Goal: Task Accomplishment & Management: Manage account settings

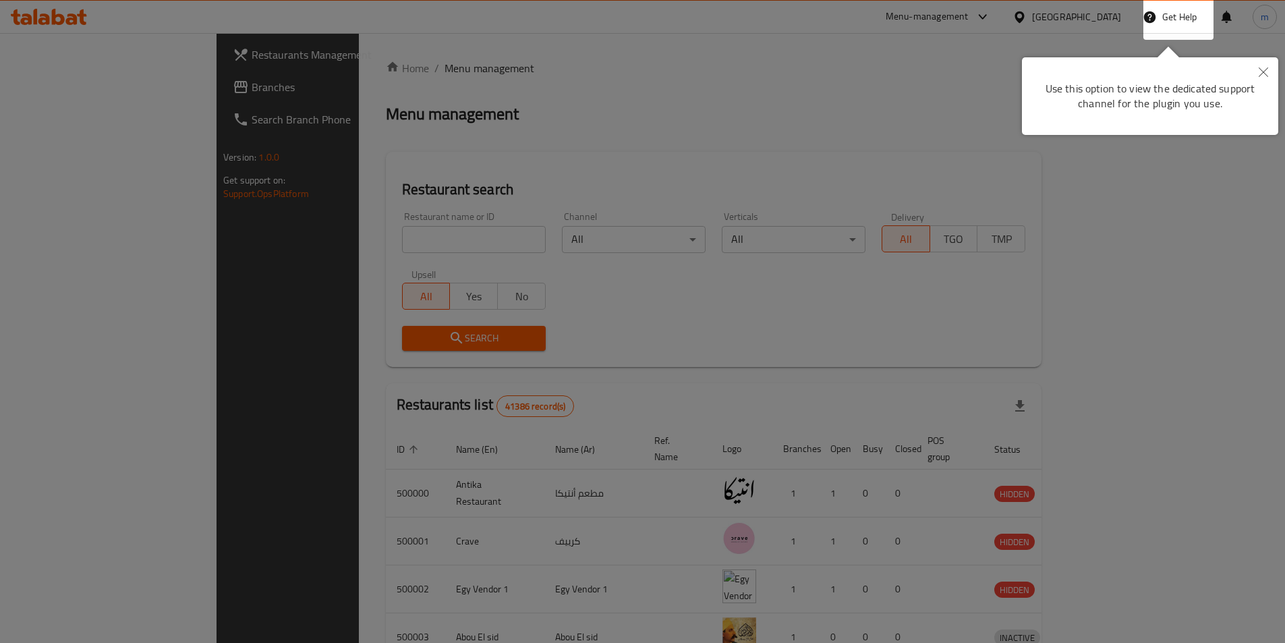
click at [957, 99] on div at bounding box center [642, 321] width 1285 height 643
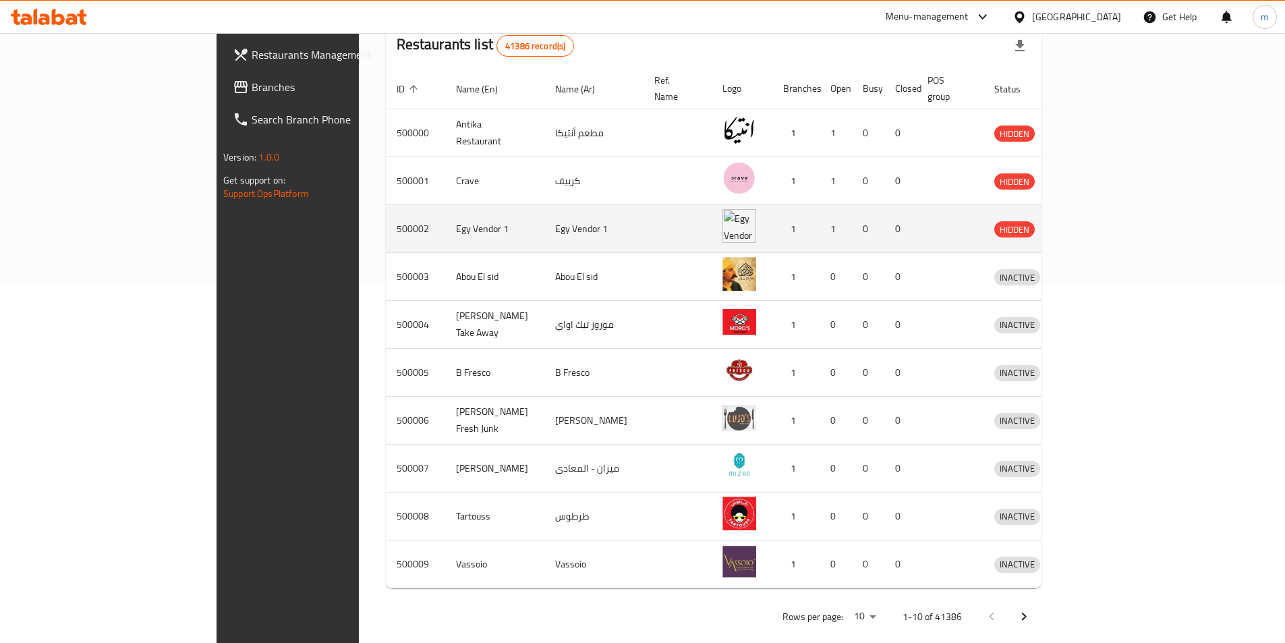
scroll to position [364, 0]
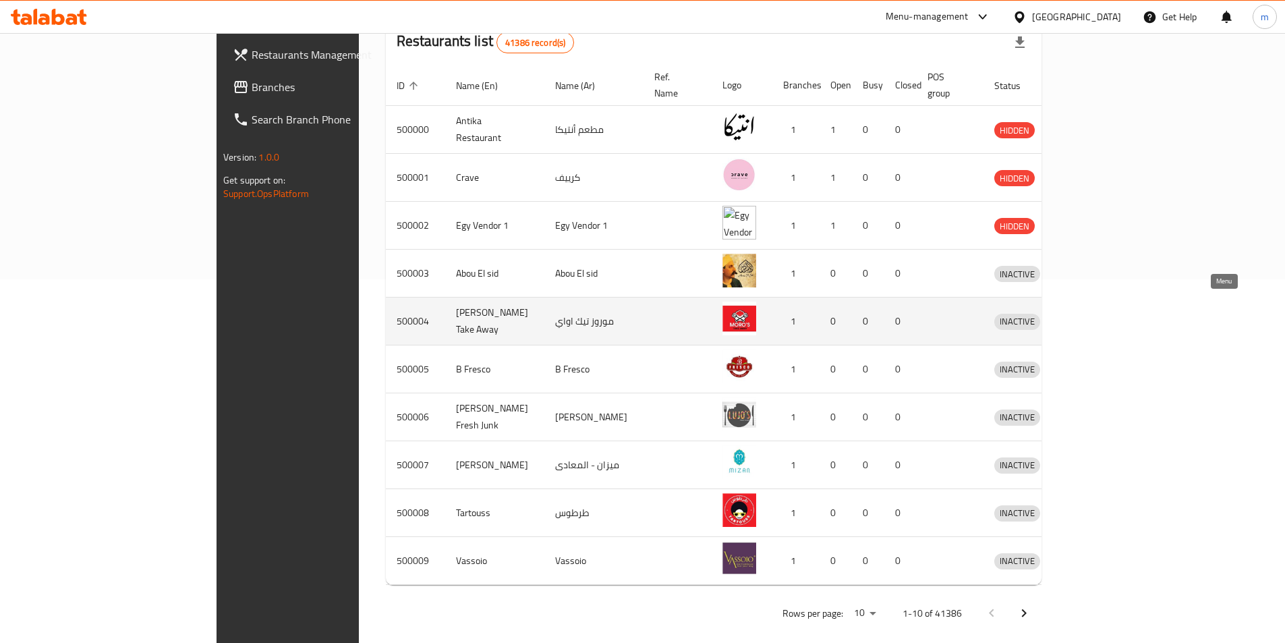
click at [1092, 313] on link "enhanced table" at bounding box center [1079, 321] width 25 height 16
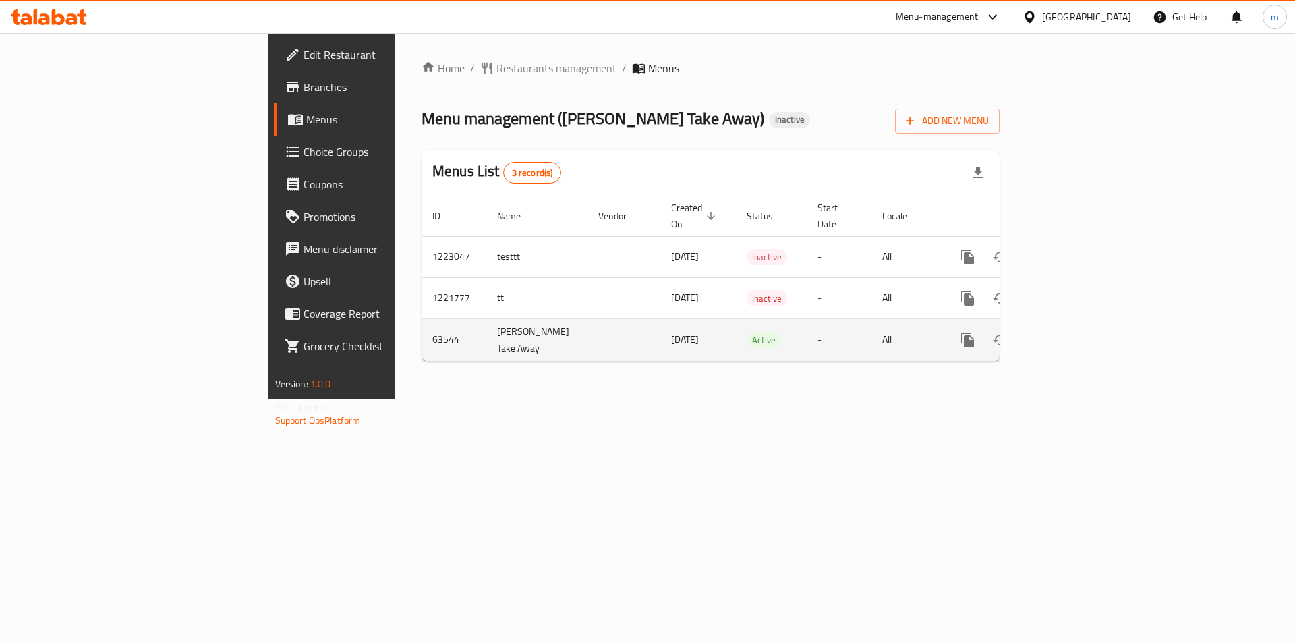
click at [1073, 332] on icon "enhanced table" at bounding box center [1065, 340] width 16 height 16
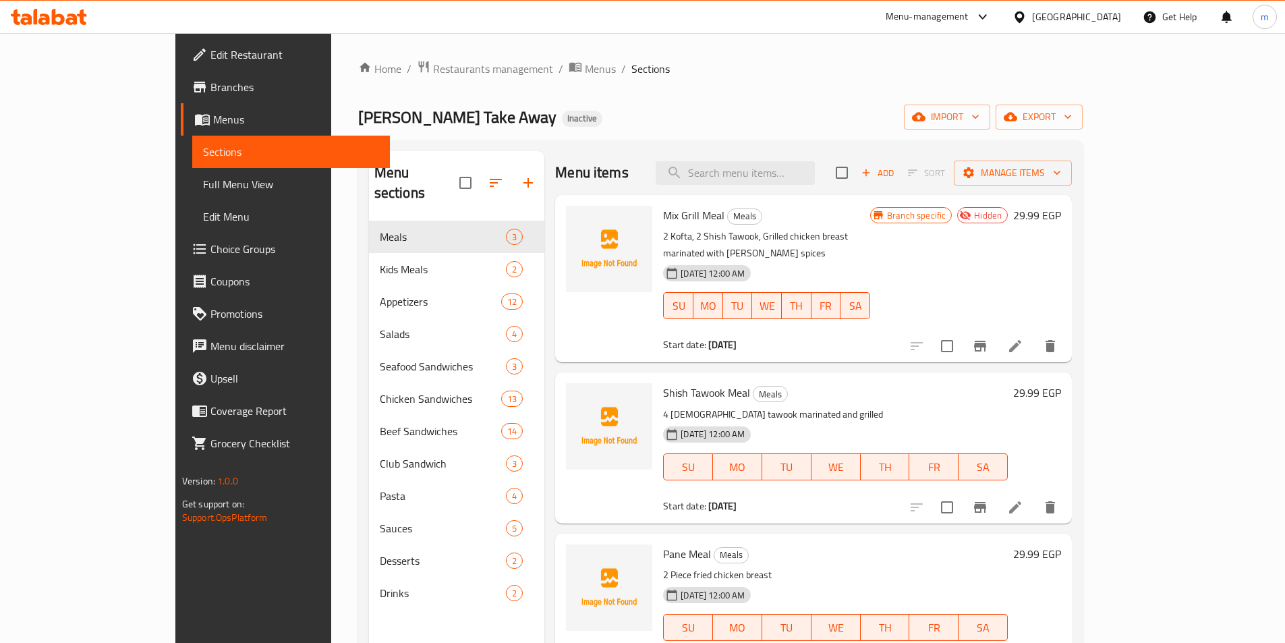
click at [203, 179] on span "Full Menu View" at bounding box center [291, 184] width 176 height 16
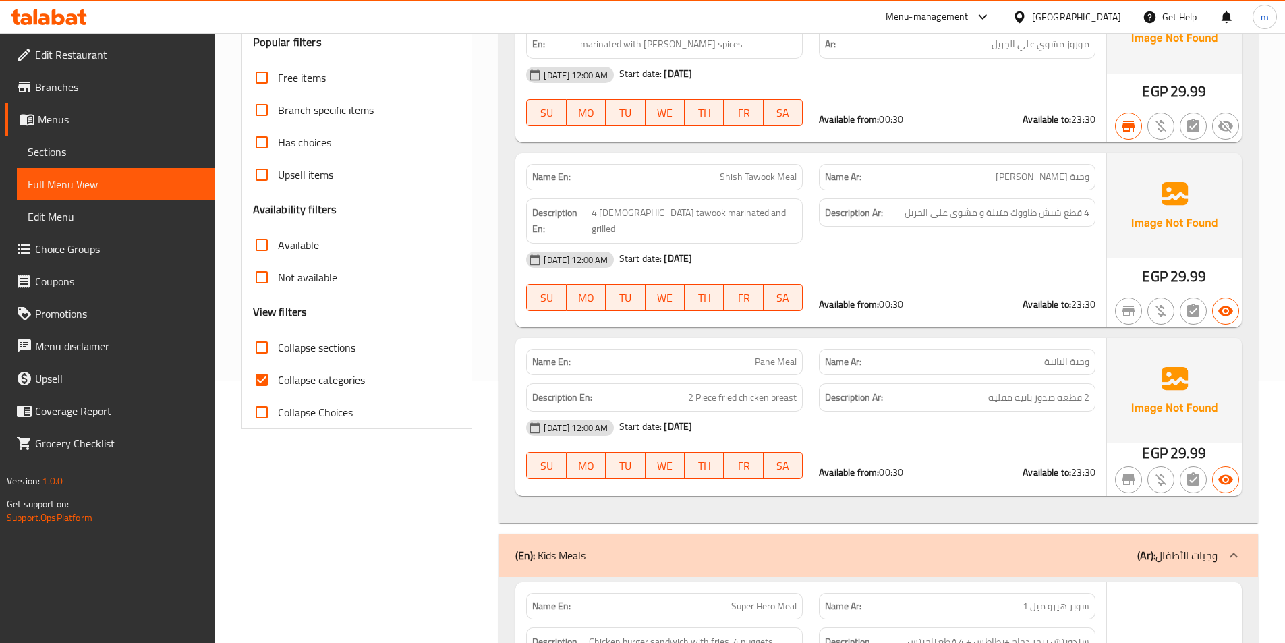
scroll to position [270, 0]
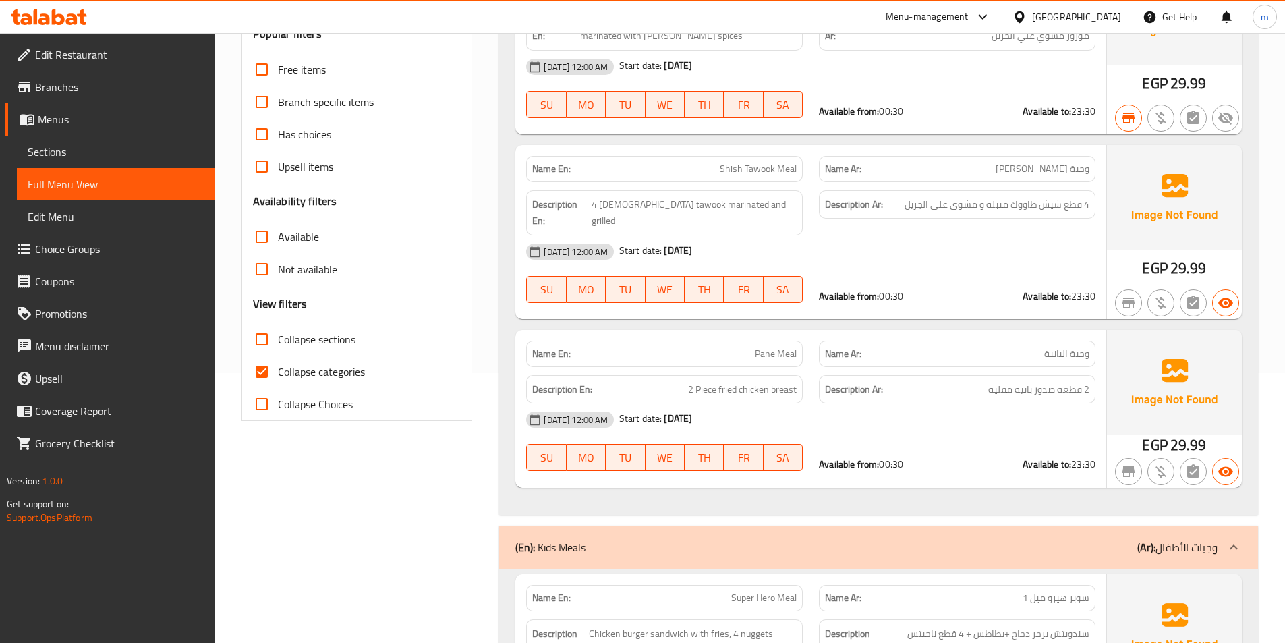
click at [274, 377] on input "Collapse categories" at bounding box center [261, 371] width 32 height 32
checkbox input "false"
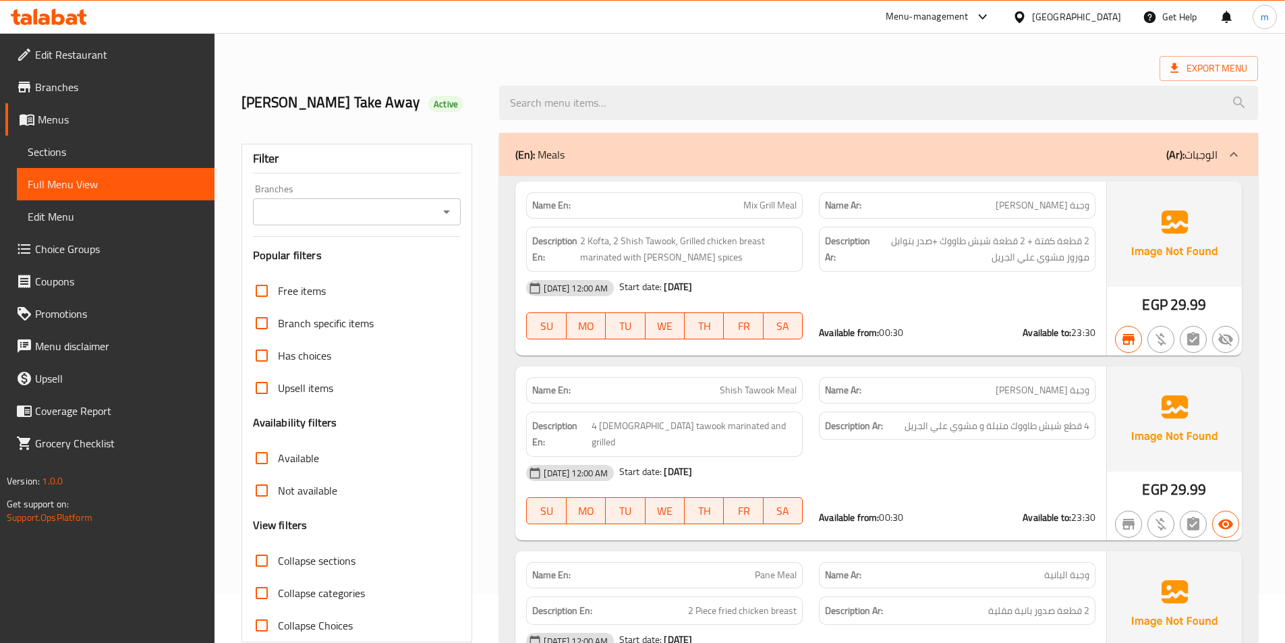
scroll to position [0, 0]
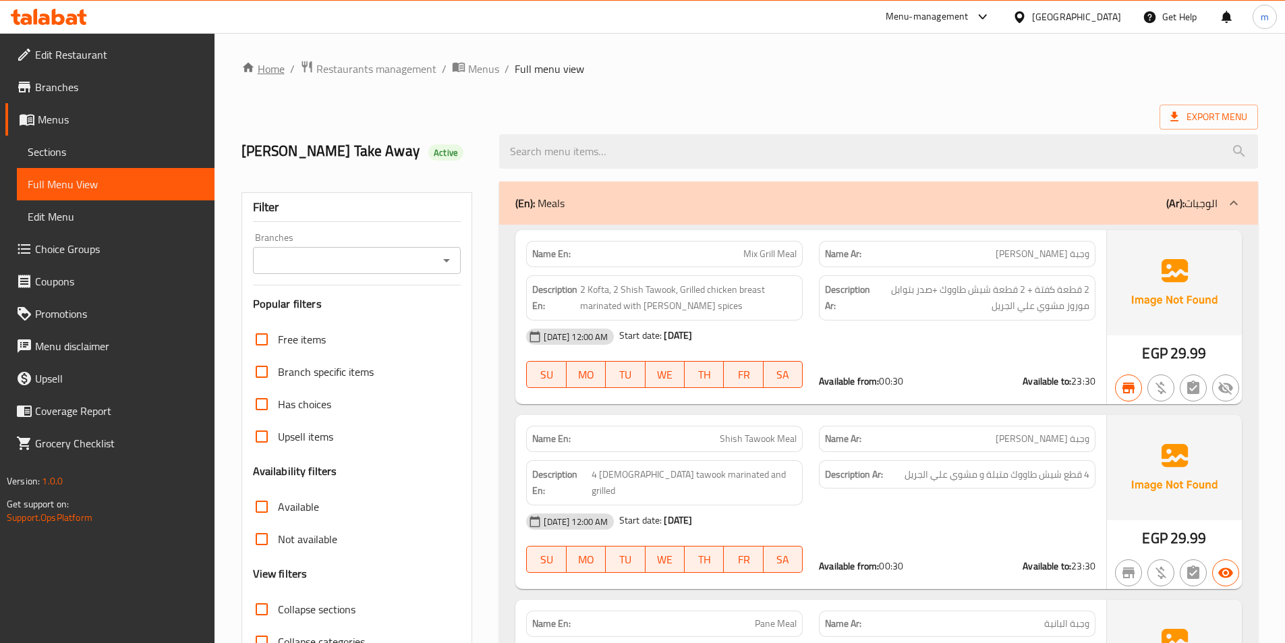
click at [283, 64] on link "Home" at bounding box center [262, 69] width 43 height 16
